Goal: Task Accomplishment & Management: Manage account settings

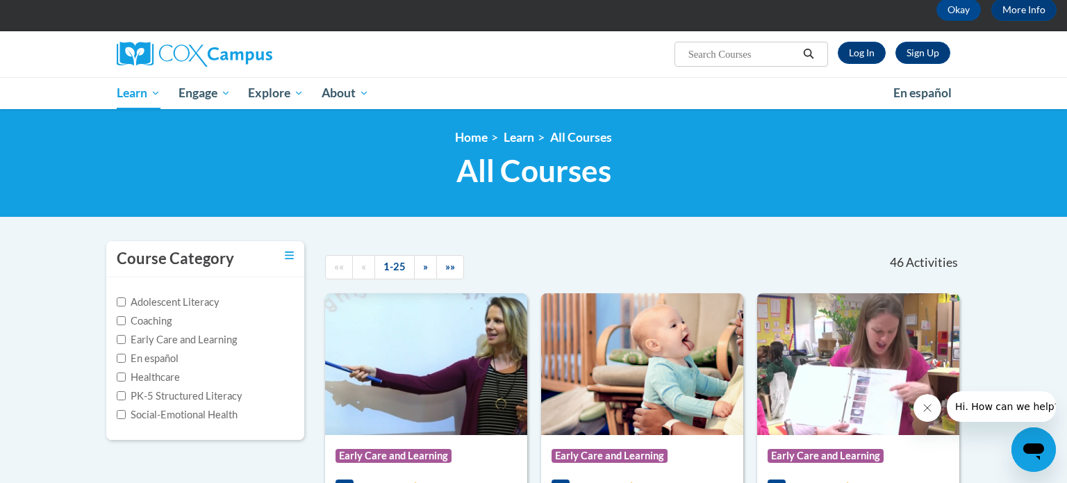
scroll to position [6, 0]
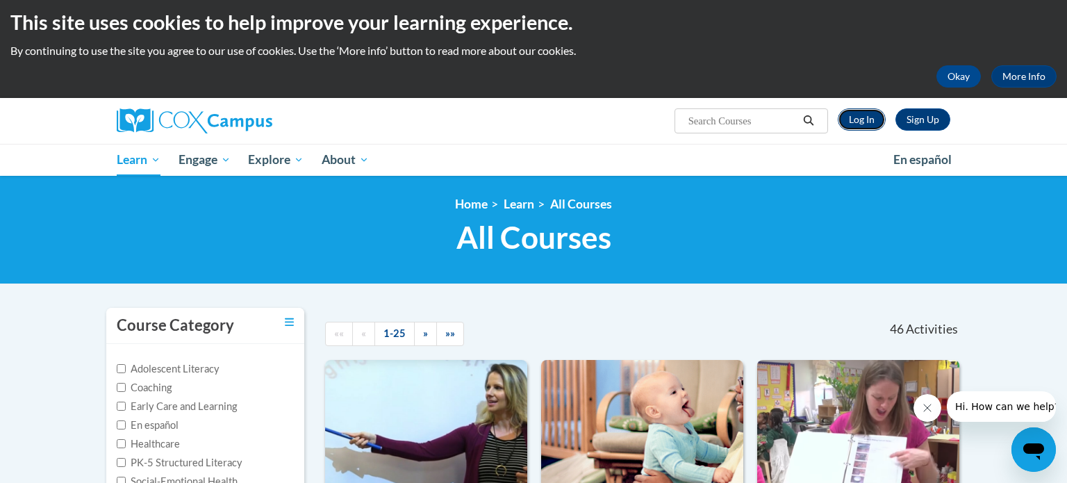
click at [871, 119] on link "Log In" at bounding box center [862, 119] width 48 height 22
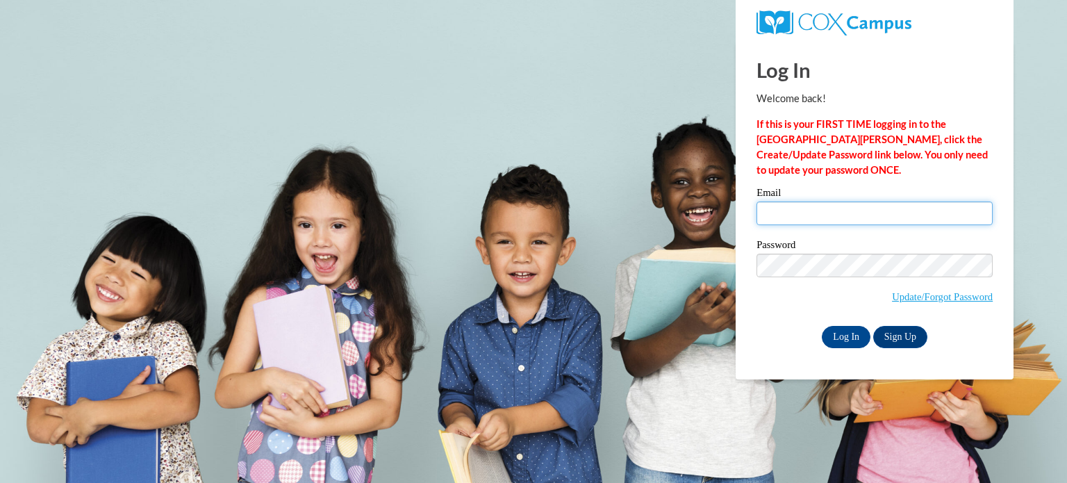
click at [848, 215] on input "Email" at bounding box center [875, 213] width 236 height 24
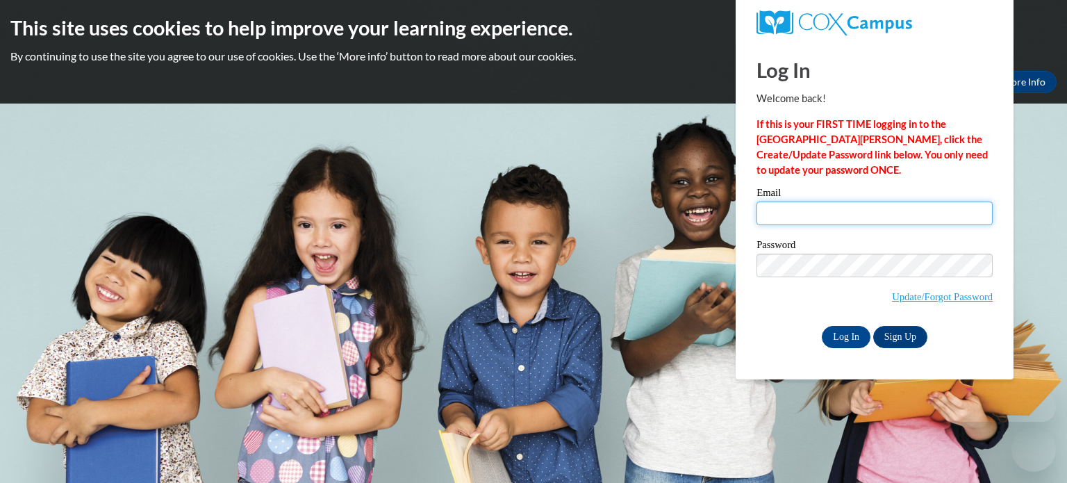
type input "sharvaerhodes@gmail.com"
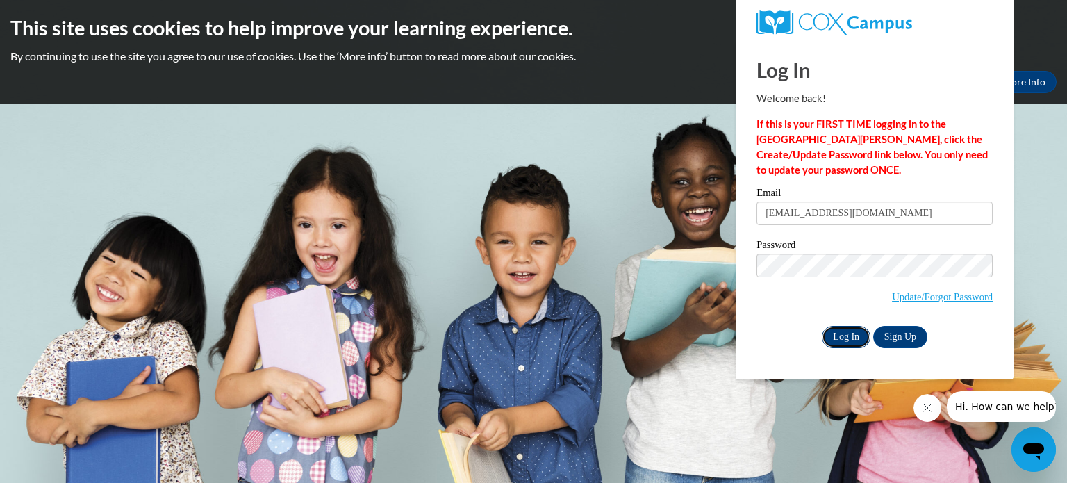
click at [842, 341] on input "Log In" at bounding box center [846, 337] width 49 height 22
